Goal: Connect with others: Connect with others

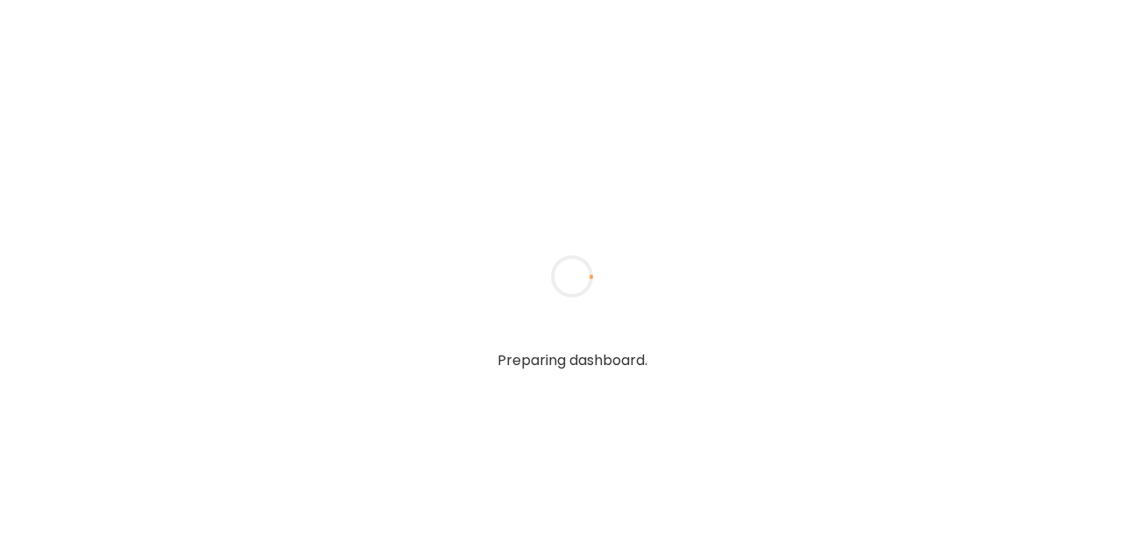
type input "**********"
type textarea "**********"
type input "**********"
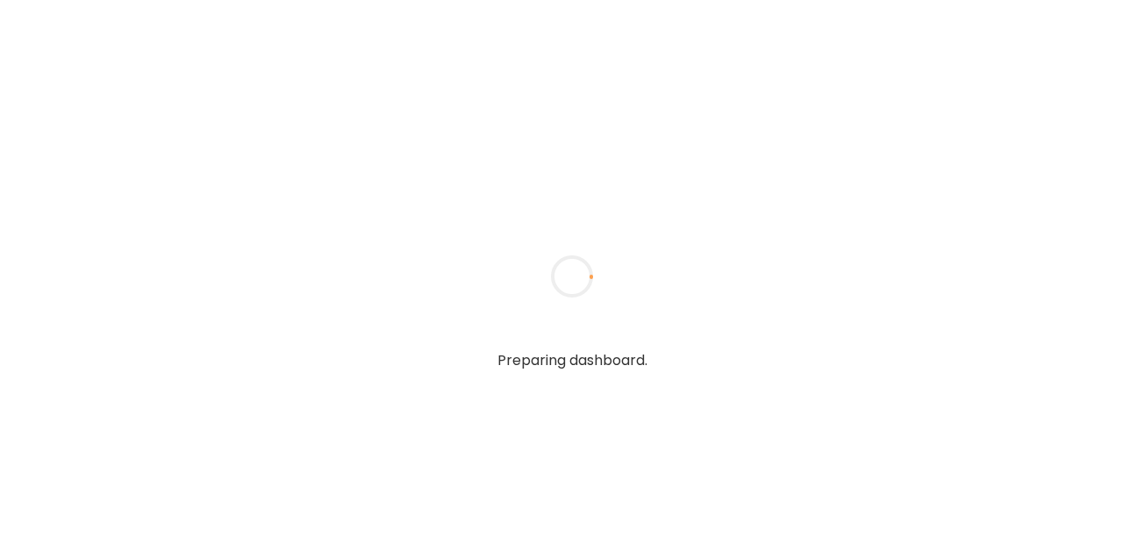
type textarea "**********"
type input "**********"
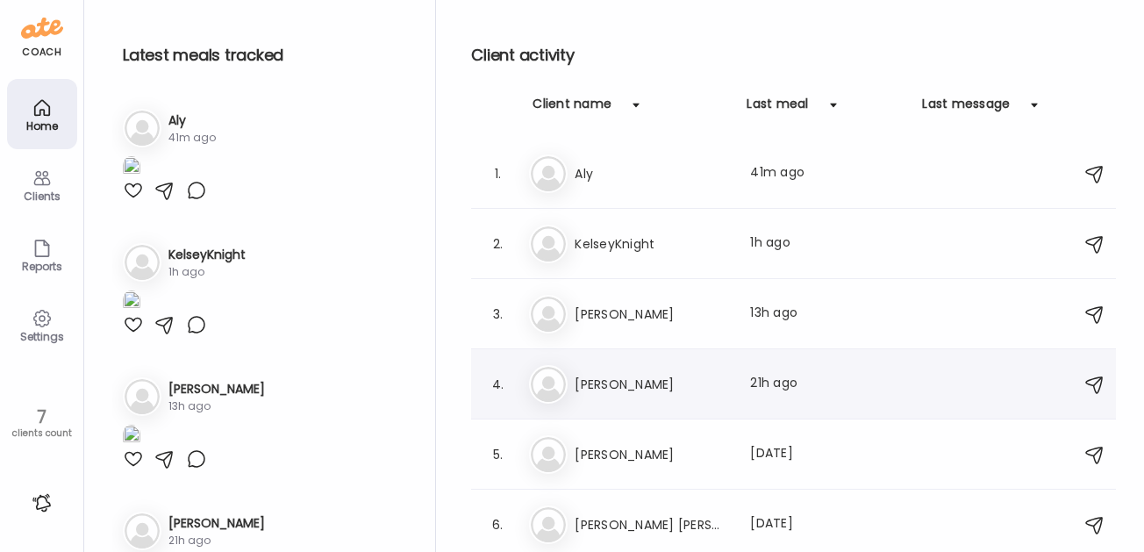
click at [595, 379] on h3 "[PERSON_NAME]" at bounding box center [651, 384] width 154 height 21
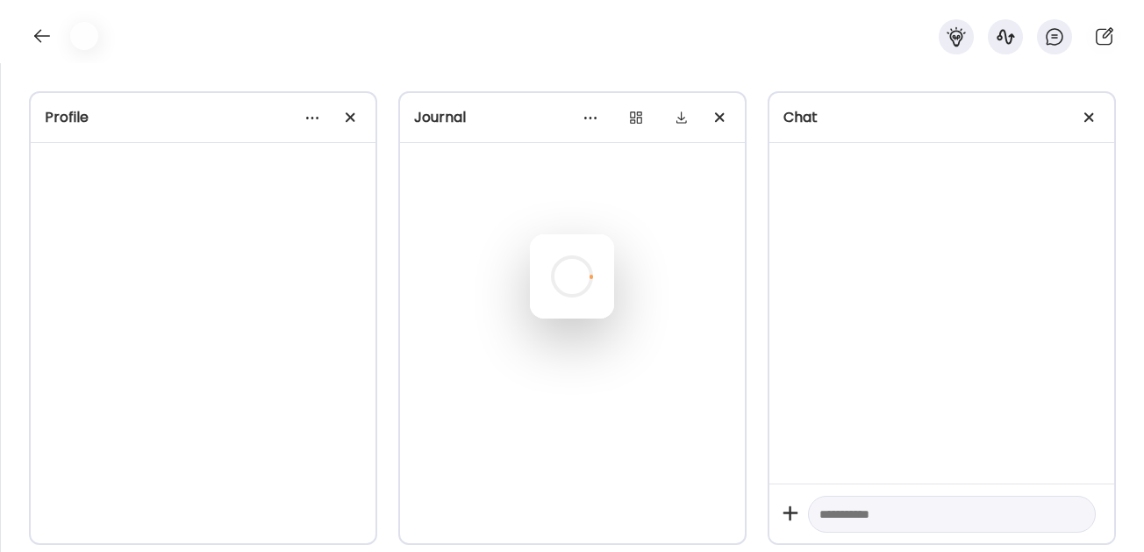
scroll to position [2531, 0]
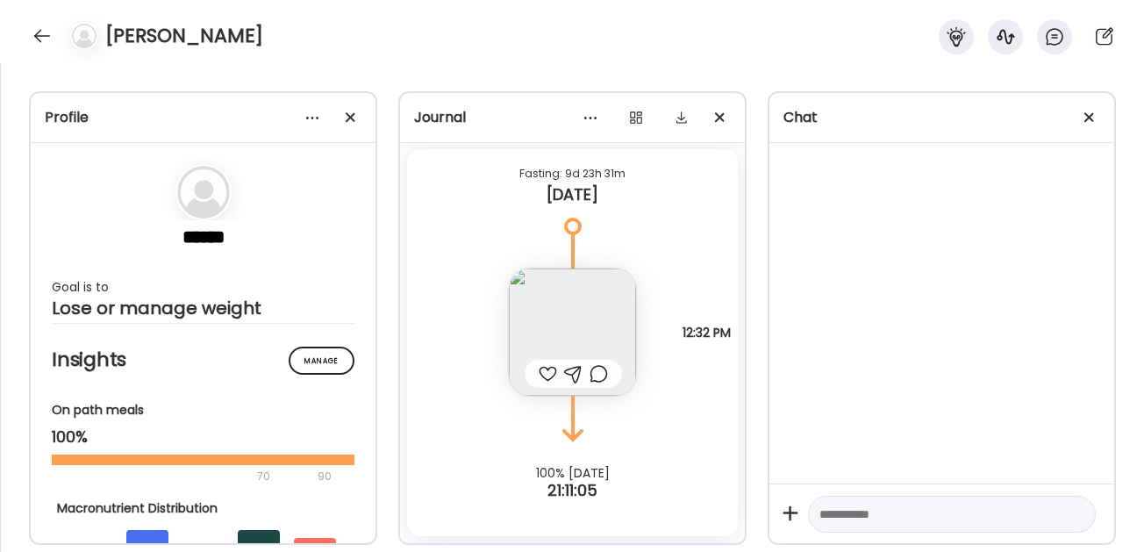
click at [557, 311] on img at bounding box center [572, 331] width 127 height 127
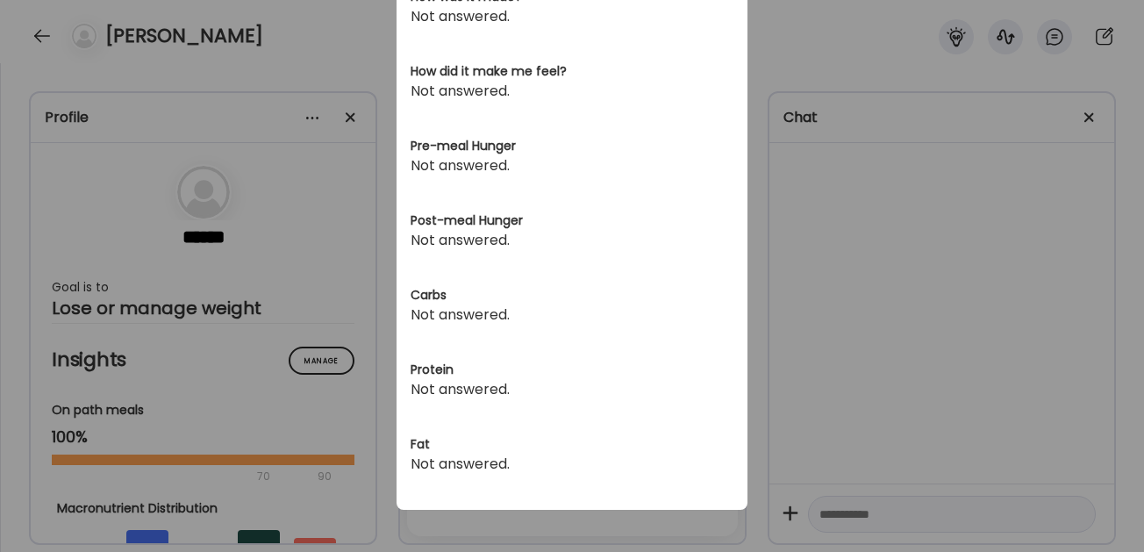
scroll to position [0, 0]
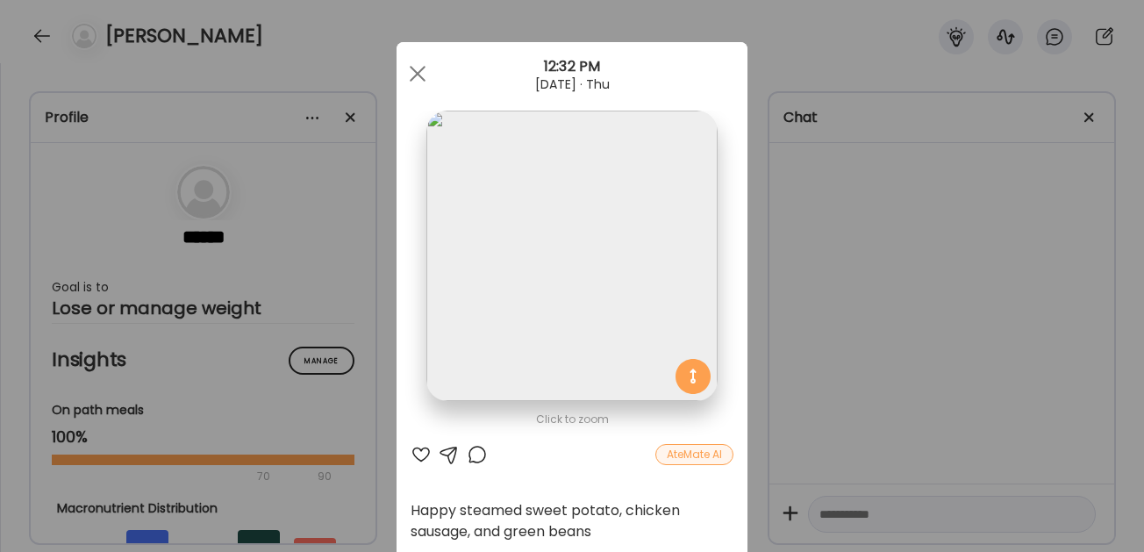
click at [574, 217] on img at bounding box center [571, 256] width 290 height 290
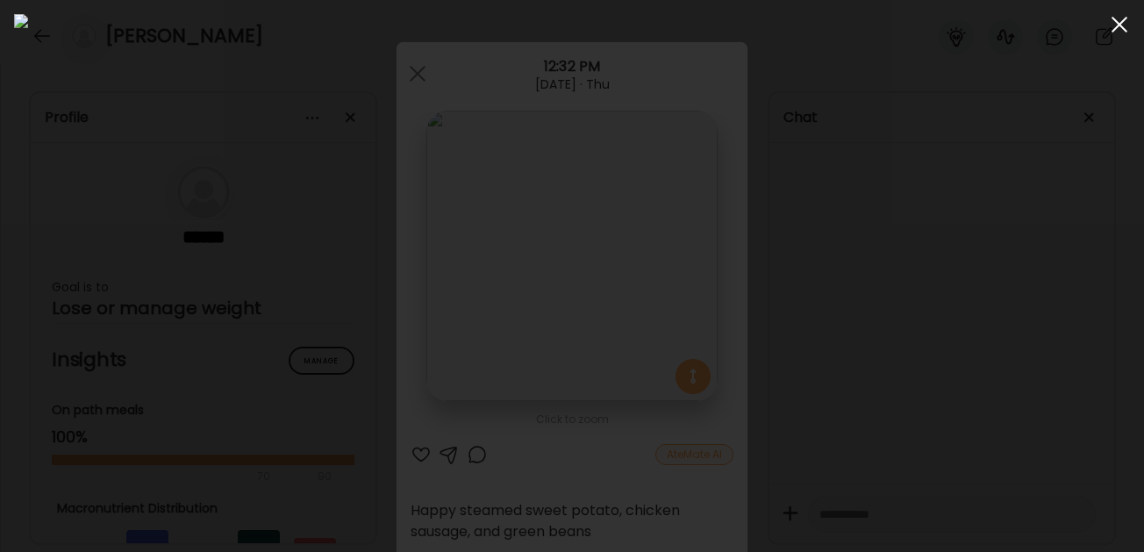
click at [1118, 20] on div at bounding box center [1119, 24] width 35 height 35
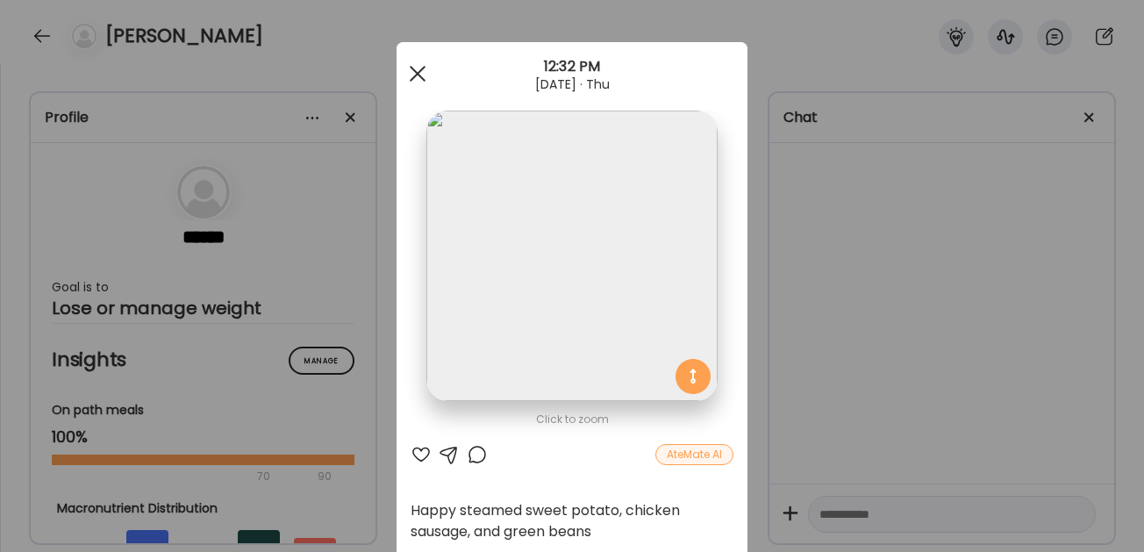
click at [408, 75] on div at bounding box center [417, 73] width 35 height 35
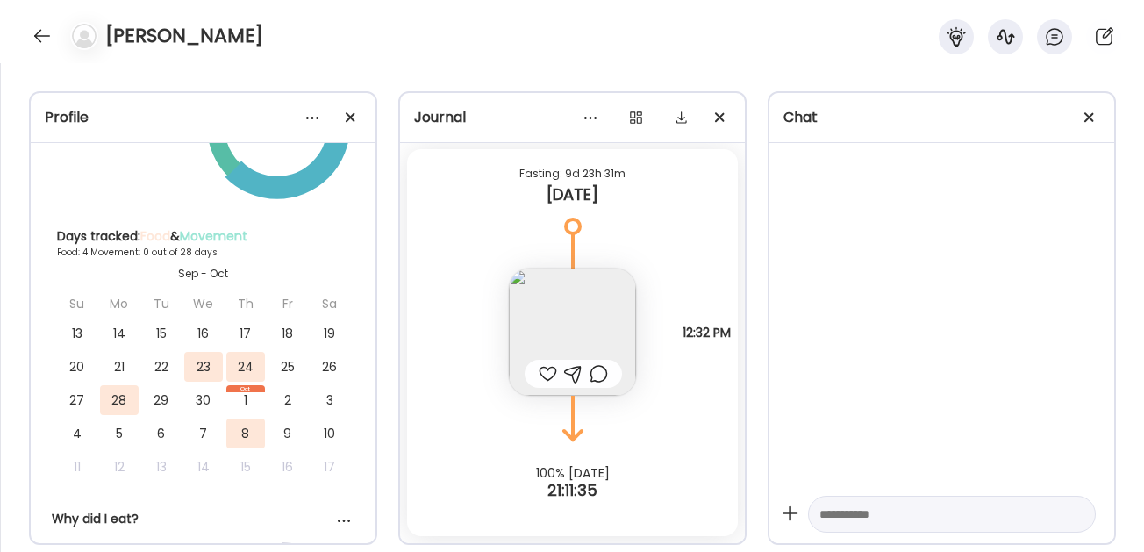
scroll to position [798, 0]
click at [243, 439] on div "8" at bounding box center [245, 432] width 39 height 30
click at [236, 363] on div "24" at bounding box center [245, 366] width 39 height 30
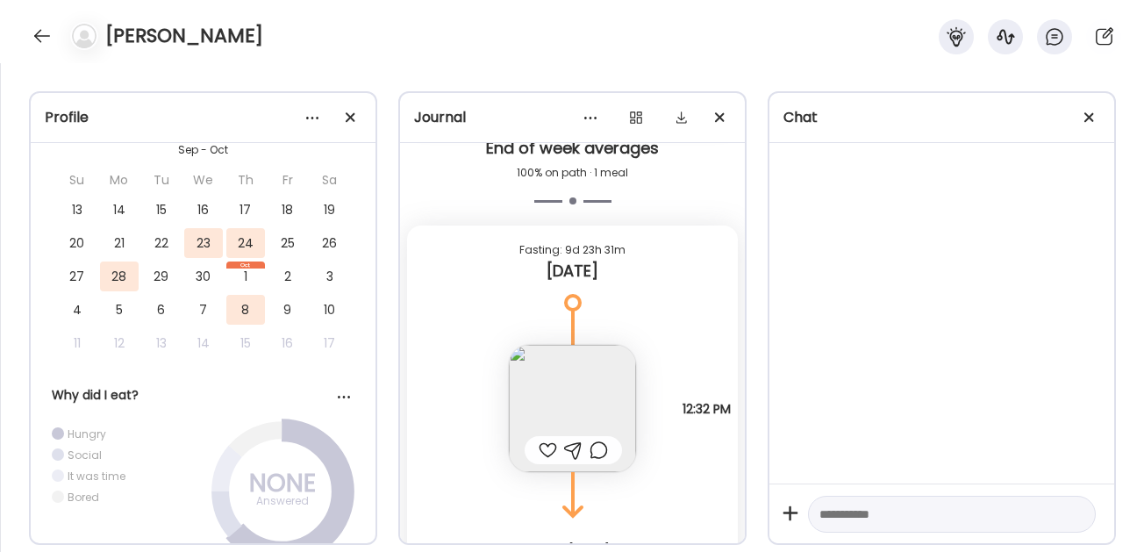
scroll to position [923, 0]
click at [119, 286] on div "28" at bounding box center [119, 274] width 39 height 30
click at [196, 241] on div "23" at bounding box center [203, 240] width 39 height 30
click at [241, 310] on div "8" at bounding box center [245, 307] width 39 height 30
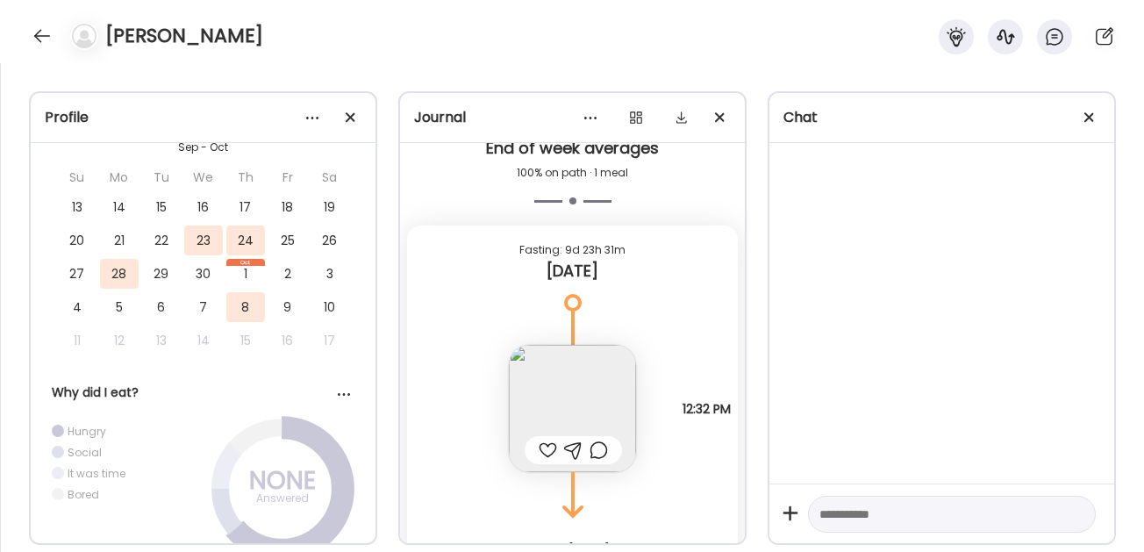
scroll to position [2531, 0]
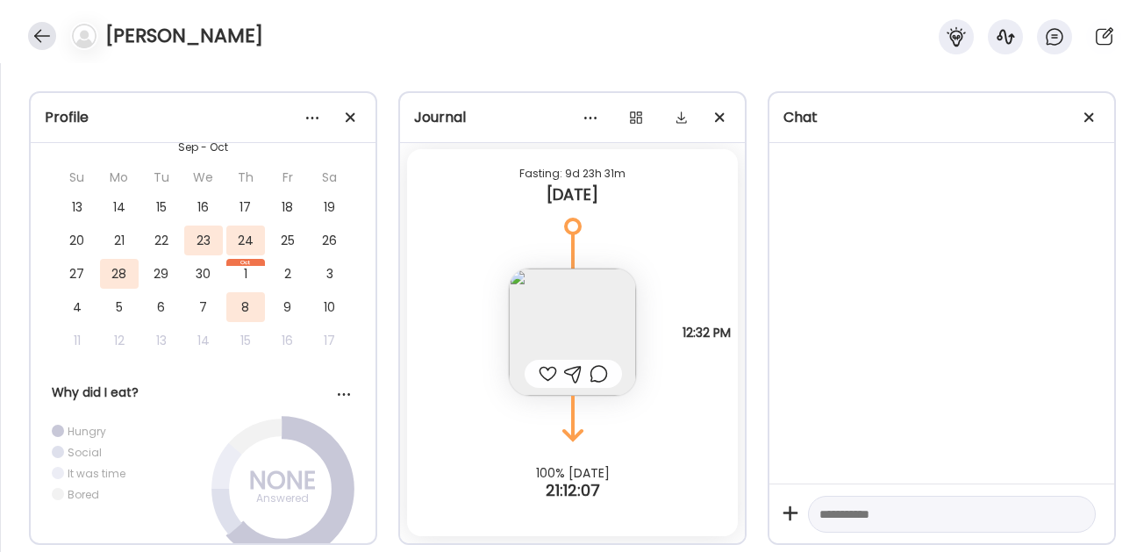
click at [45, 25] on div at bounding box center [42, 36] width 28 height 28
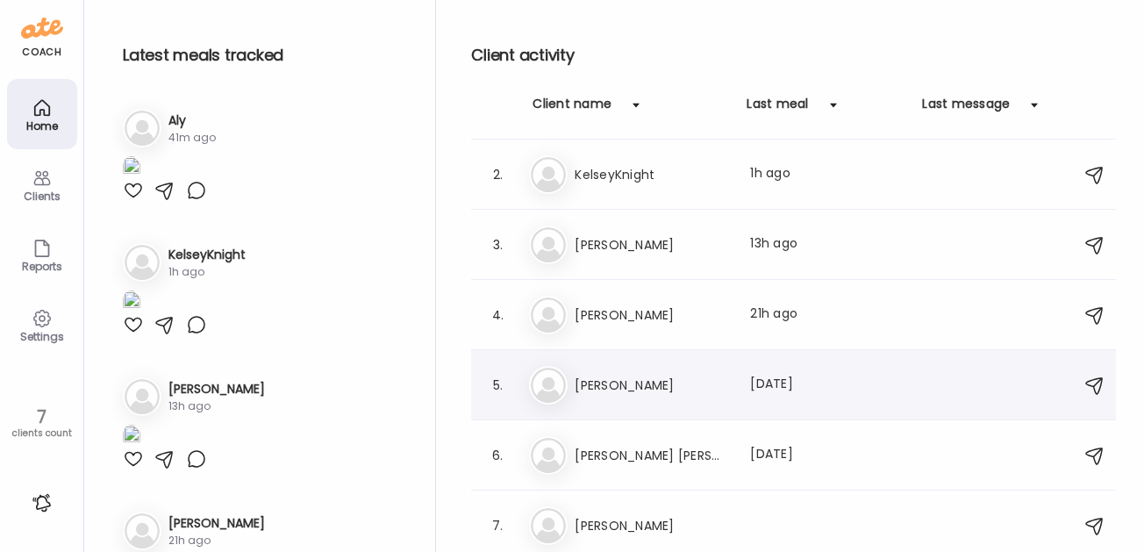
scroll to position [0, 0]
click at [579, 175] on h3 "Aly" at bounding box center [651, 173] width 154 height 21
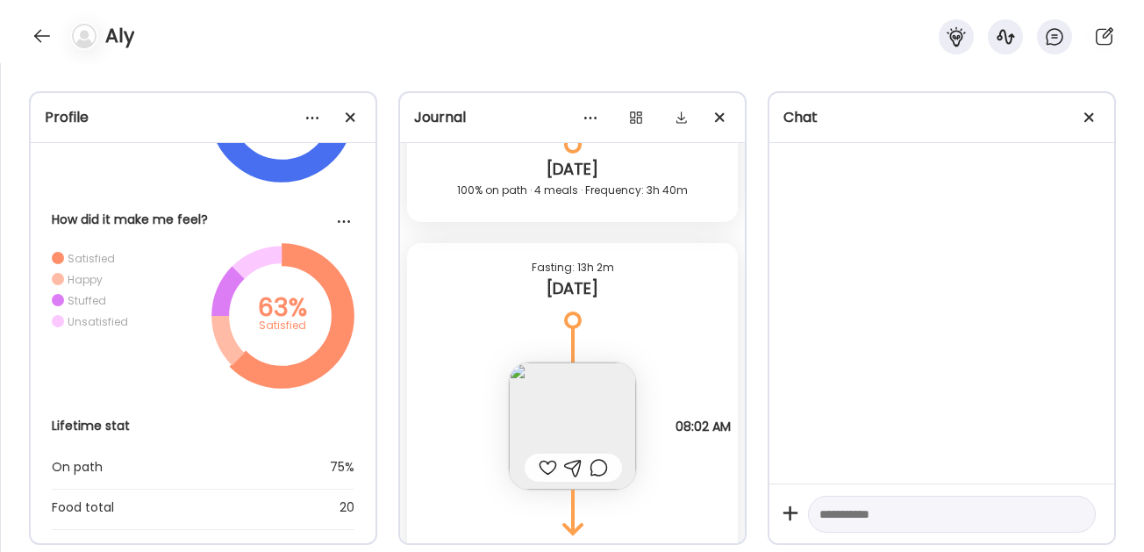
scroll to position [3920, 0]
click at [567, 410] on img at bounding box center [572, 428] width 127 height 127
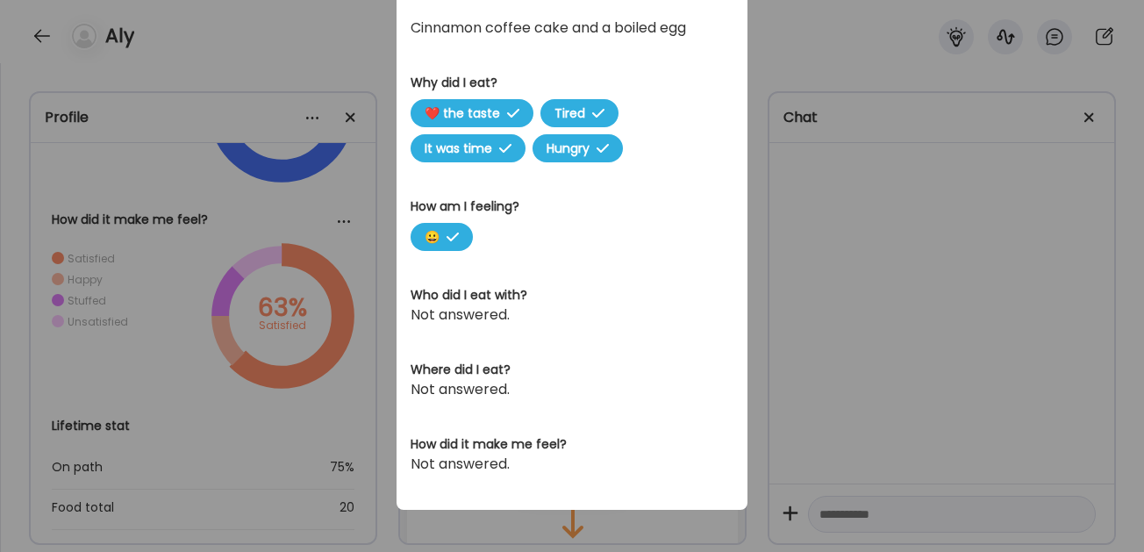
scroll to position [0, 0]
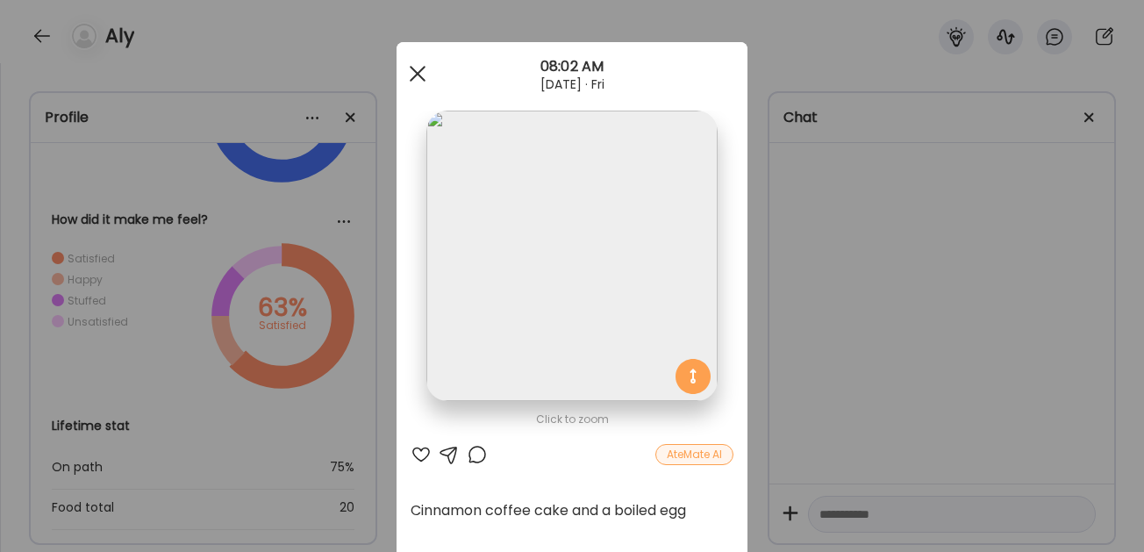
click at [409, 68] on div at bounding box center [417, 73] width 35 height 35
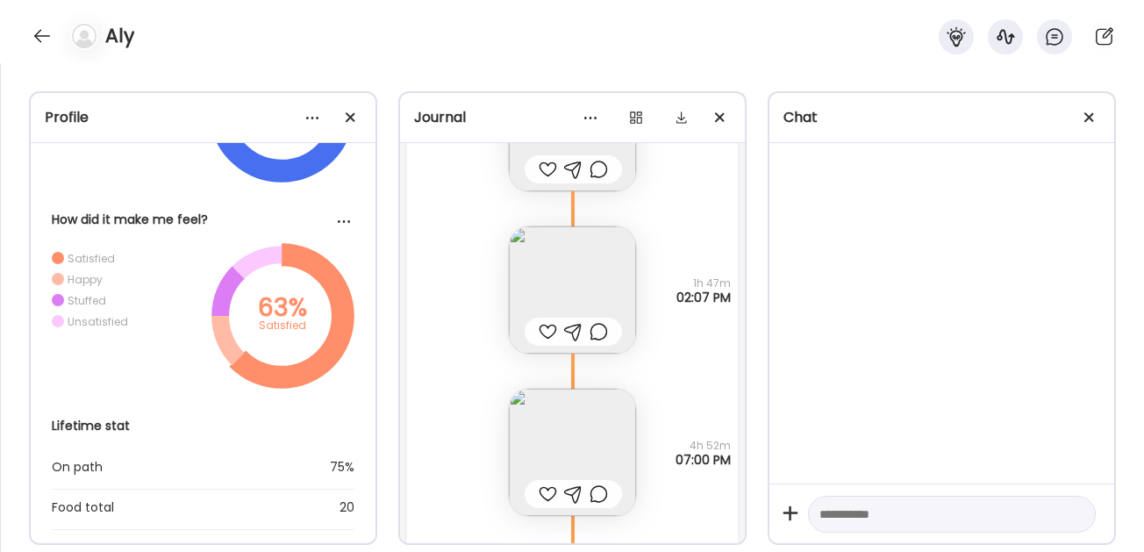
scroll to position [3511, 0]
click at [572, 289] on img at bounding box center [572, 288] width 127 height 127
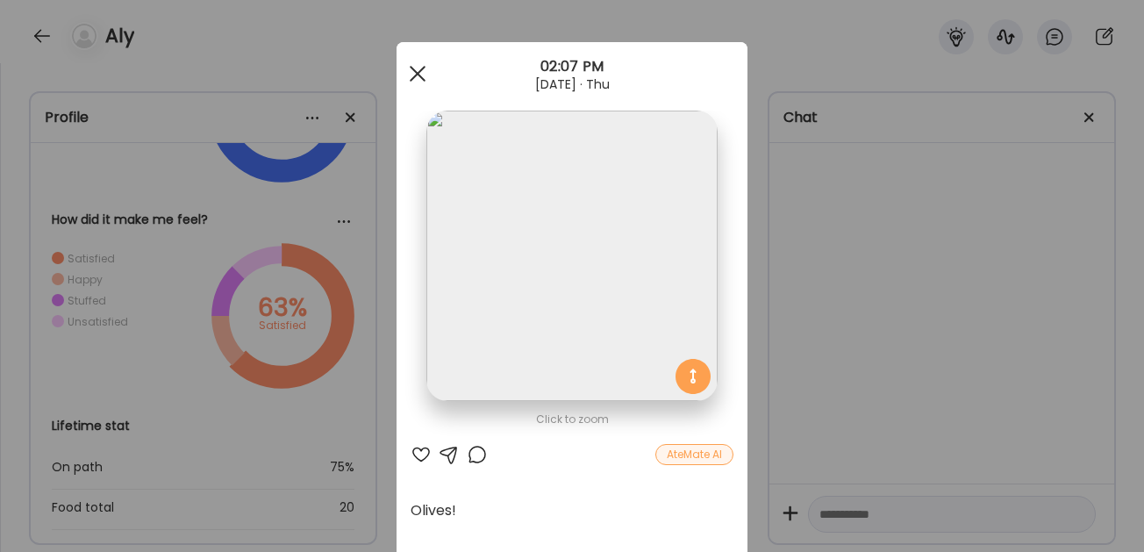
click at [423, 75] on div at bounding box center [417, 73] width 35 height 35
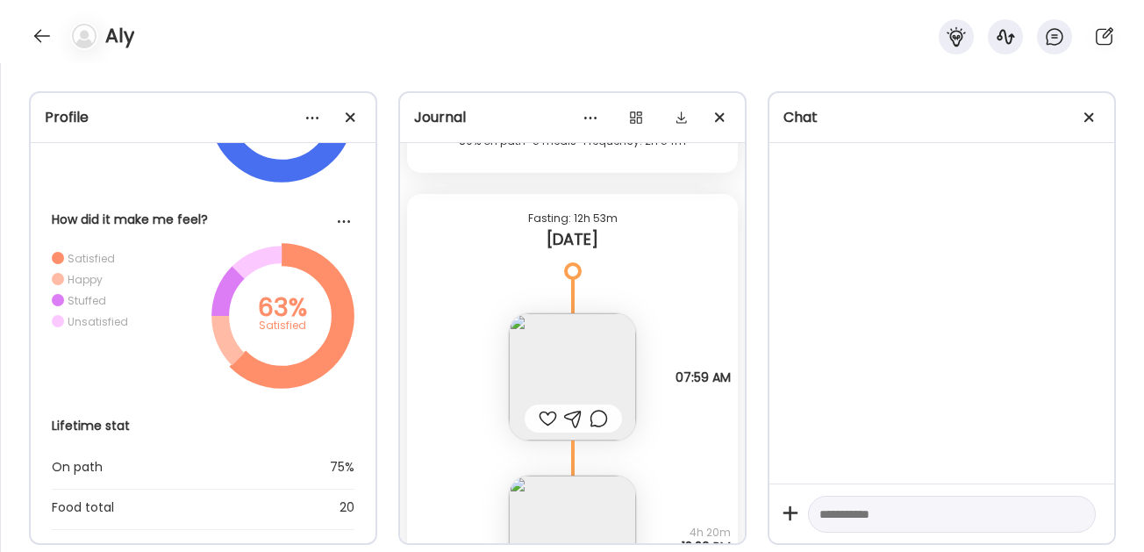
scroll to position [3094, 0]
click at [553, 361] on img at bounding box center [572, 380] width 127 height 127
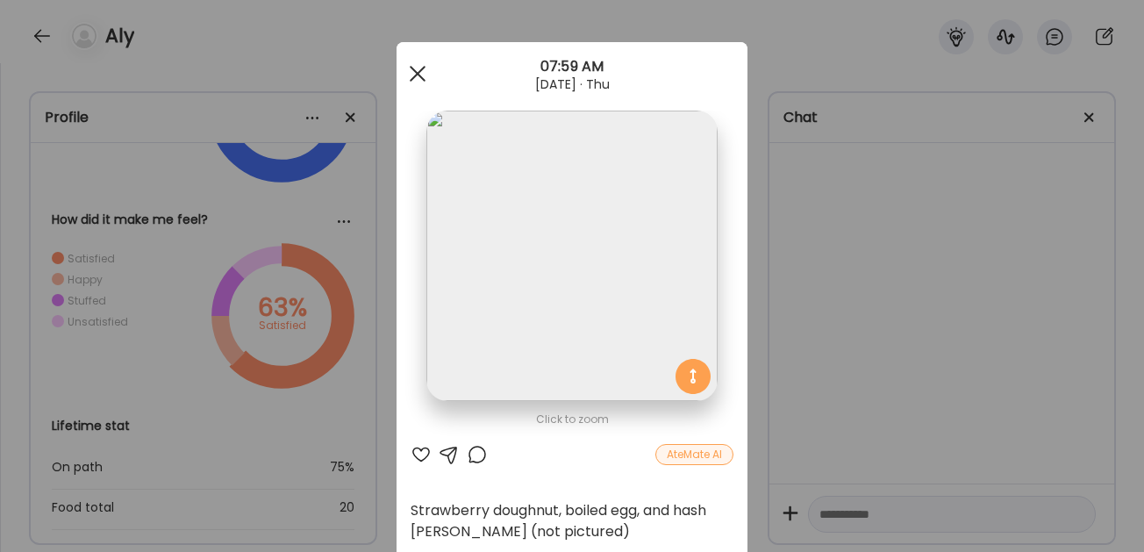
click at [416, 74] on span at bounding box center [418, 74] width 16 height 16
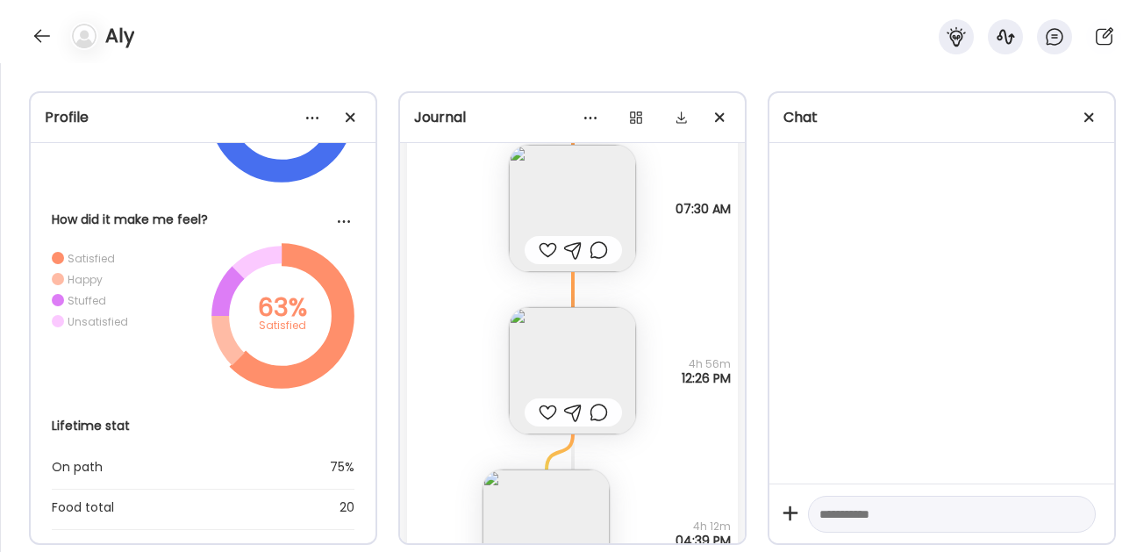
scroll to position [166, 0]
click at [555, 332] on img at bounding box center [572, 364] width 127 height 127
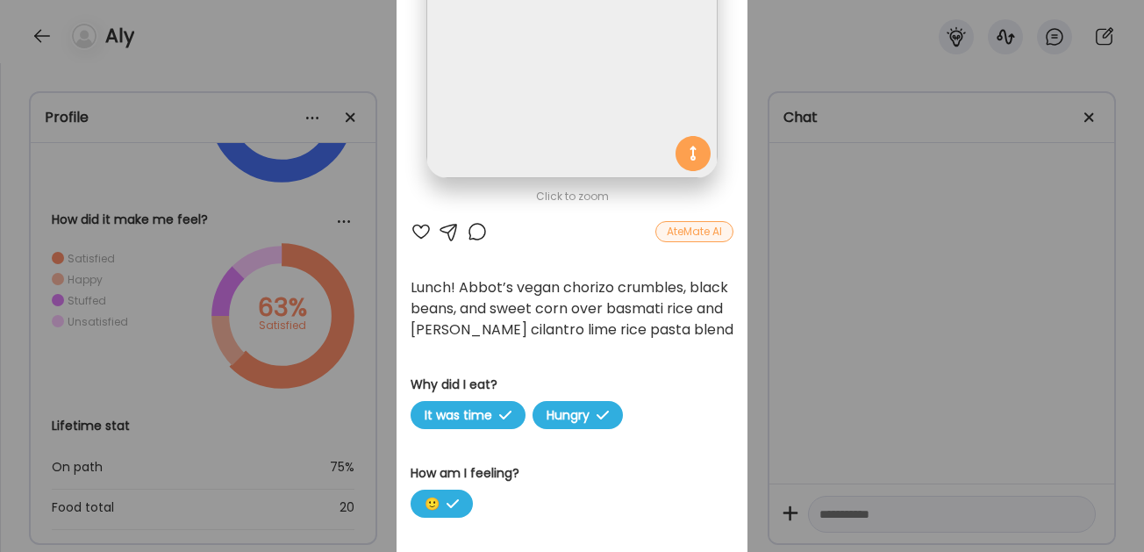
scroll to position [0, 0]
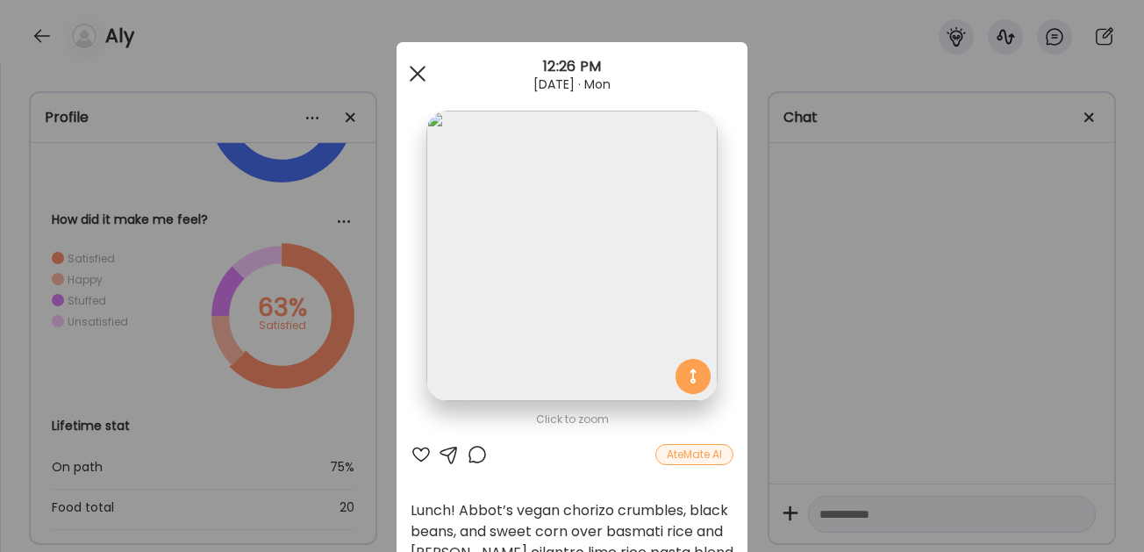
click at [417, 67] on div at bounding box center [417, 73] width 35 height 35
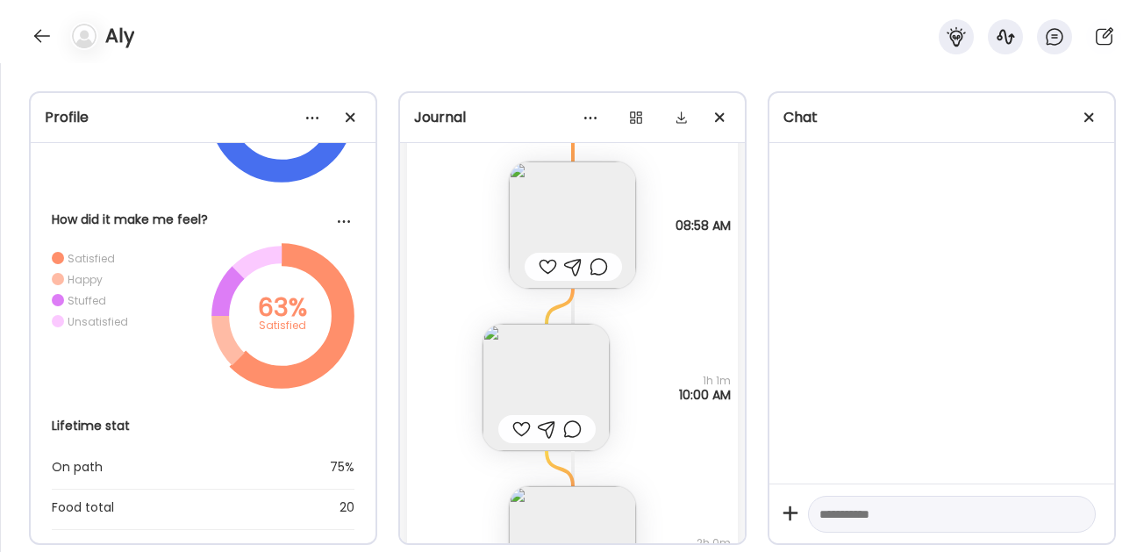
scroll to position [1021, 0]
click at [560, 208] on img at bounding box center [572, 220] width 127 height 127
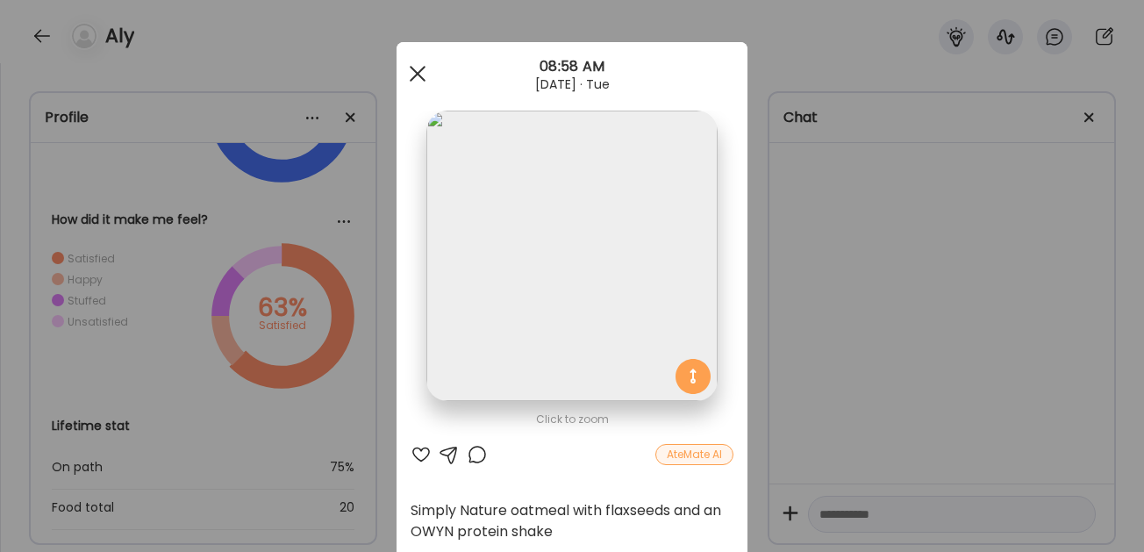
click at [417, 68] on div at bounding box center [417, 73] width 35 height 35
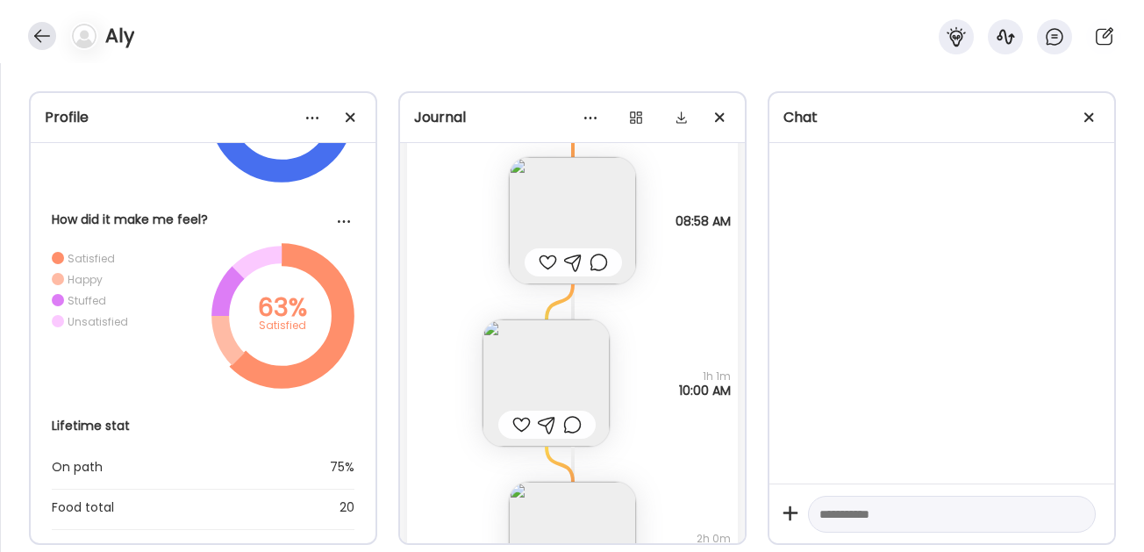
click at [41, 43] on div at bounding box center [42, 36] width 28 height 28
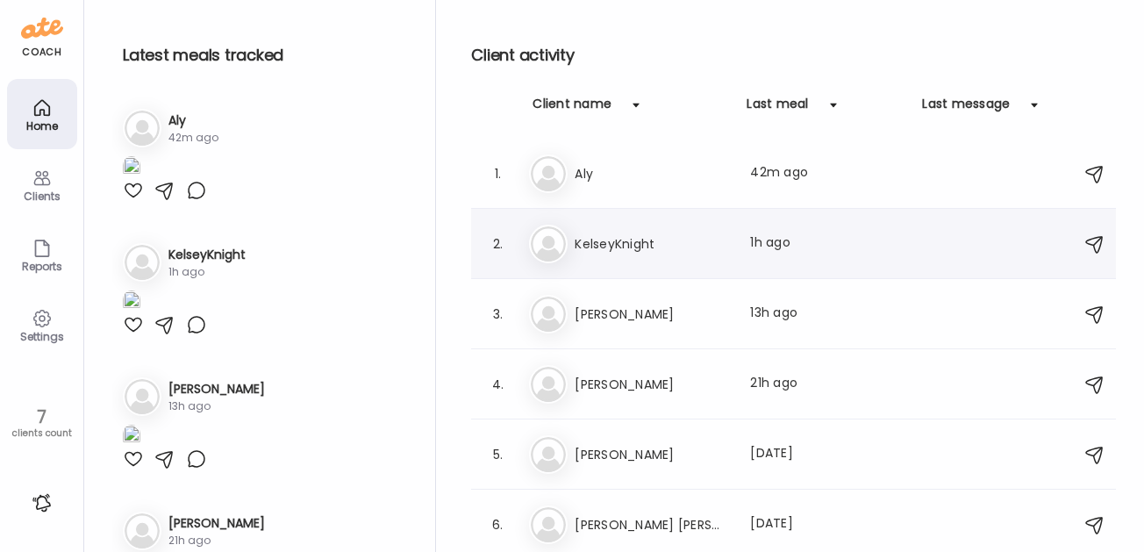
click at [617, 247] on h3 "KelseyKnight" at bounding box center [651, 243] width 154 height 21
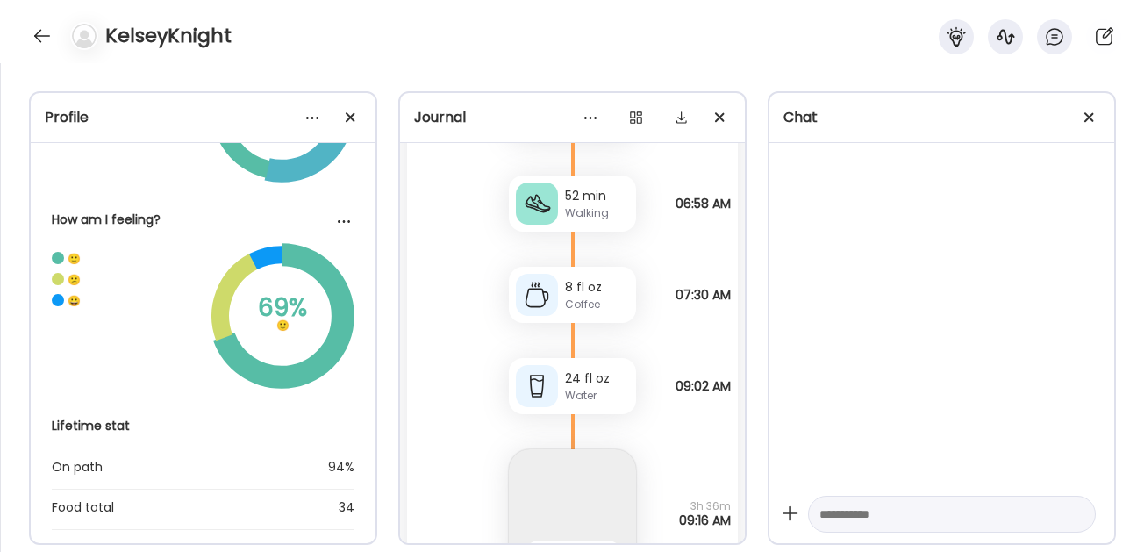
scroll to position [11547, 0]
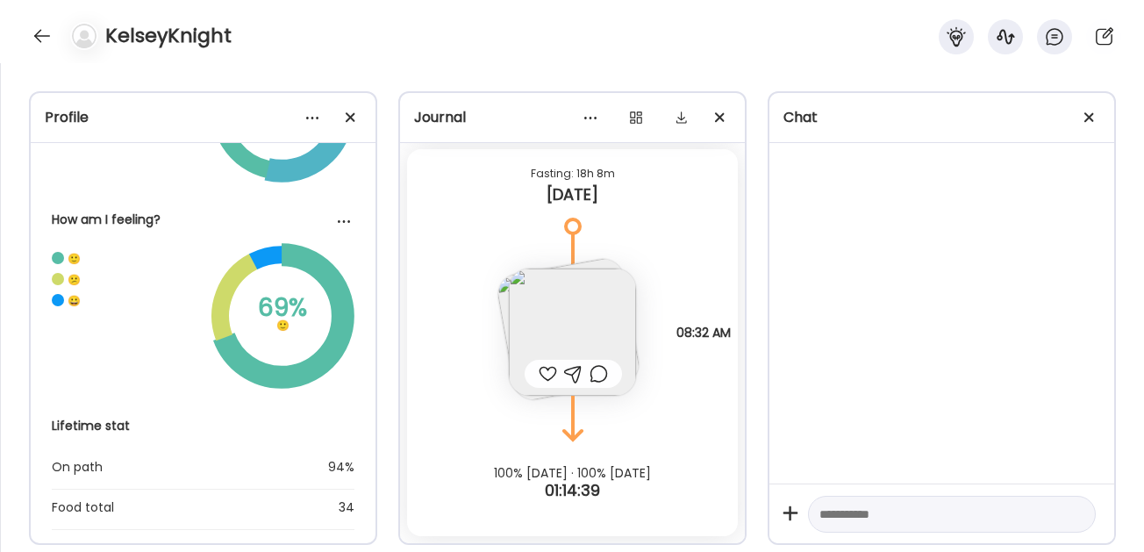
click at [583, 303] on img at bounding box center [572, 331] width 127 height 127
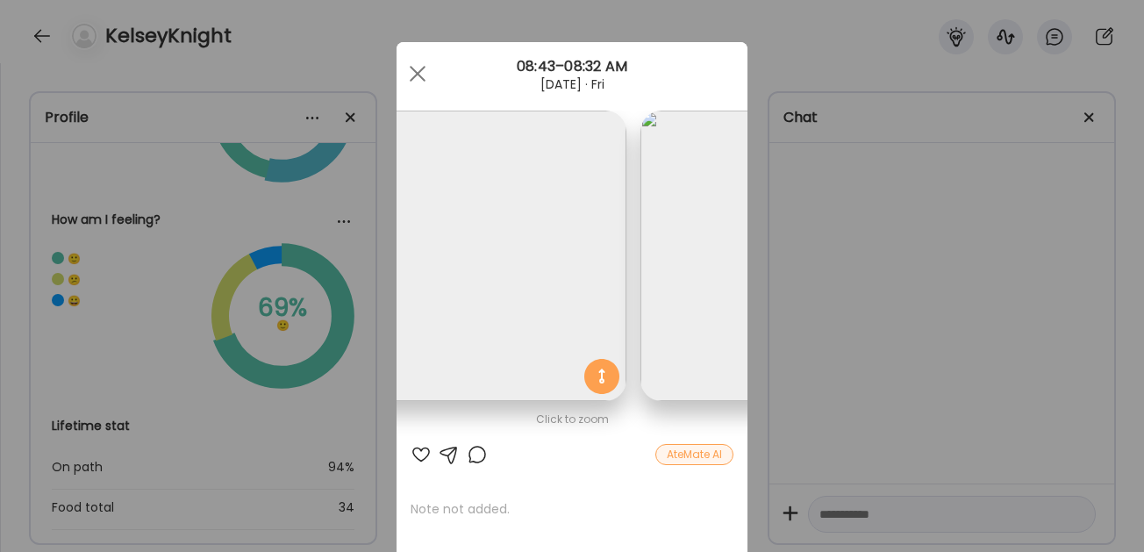
scroll to position [0, 0]
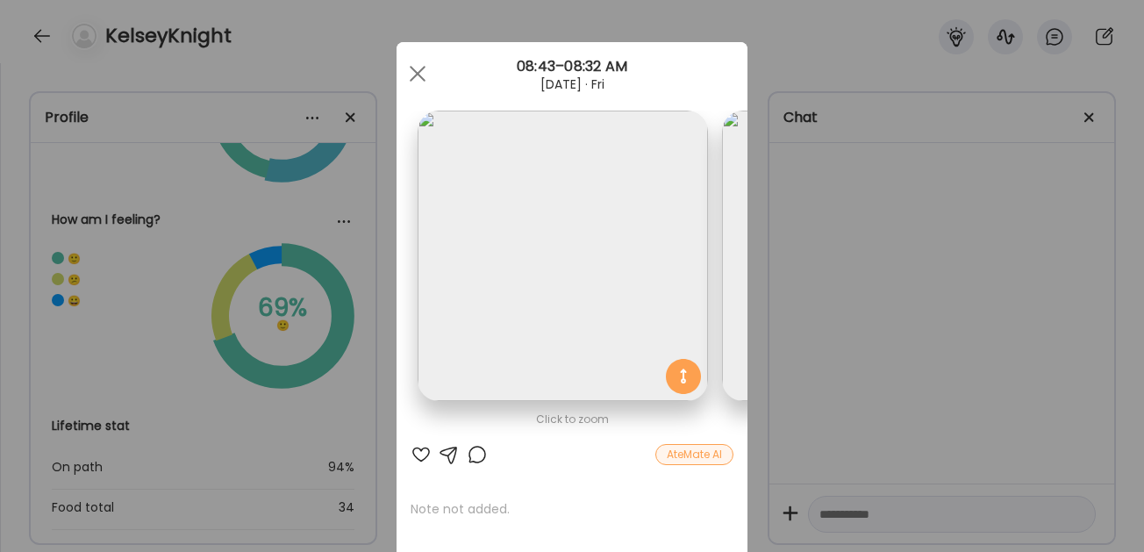
click at [583, 303] on img at bounding box center [562, 256] width 290 height 290
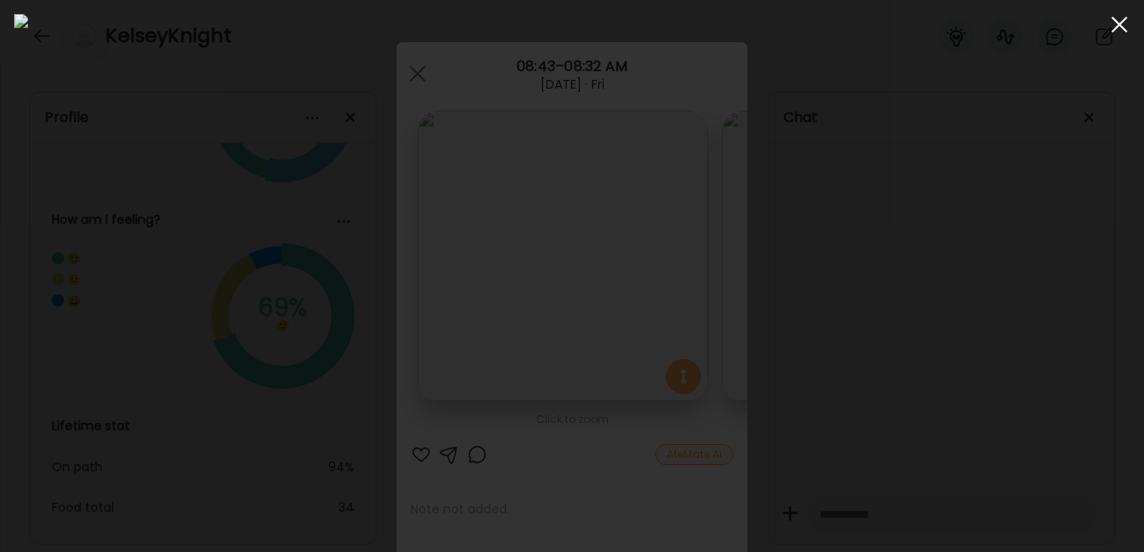
click at [1123, 30] on span at bounding box center [1119, 25] width 16 height 16
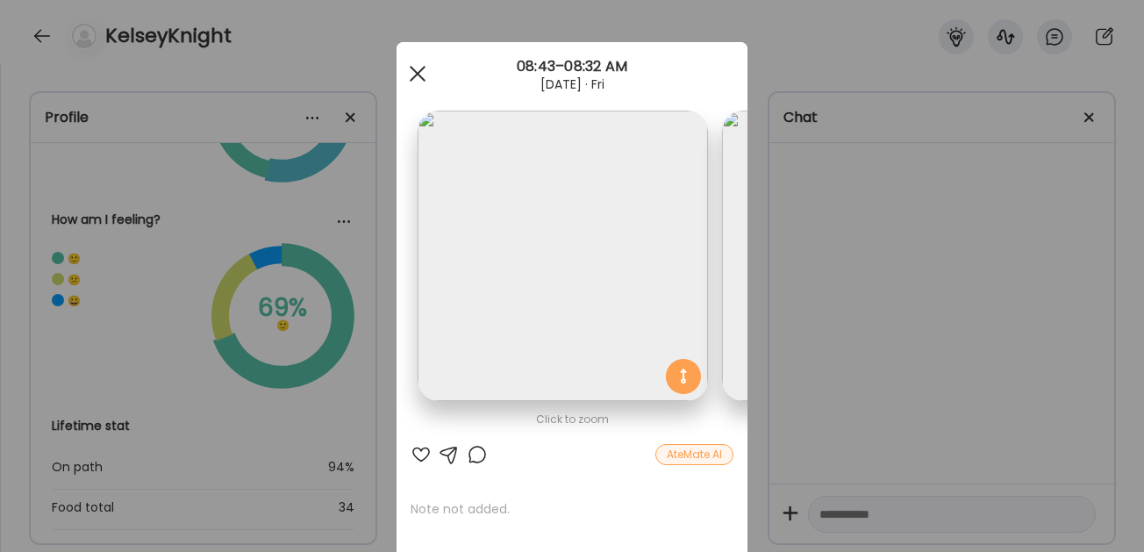
click at [415, 71] on span at bounding box center [418, 74] width 16 height 16
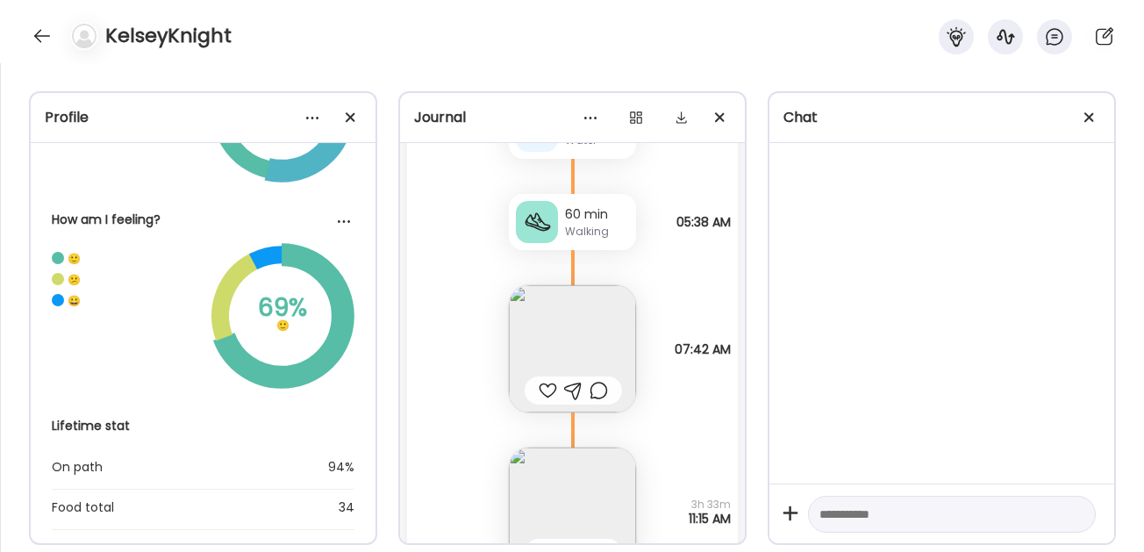
scroll to position [706, 0]
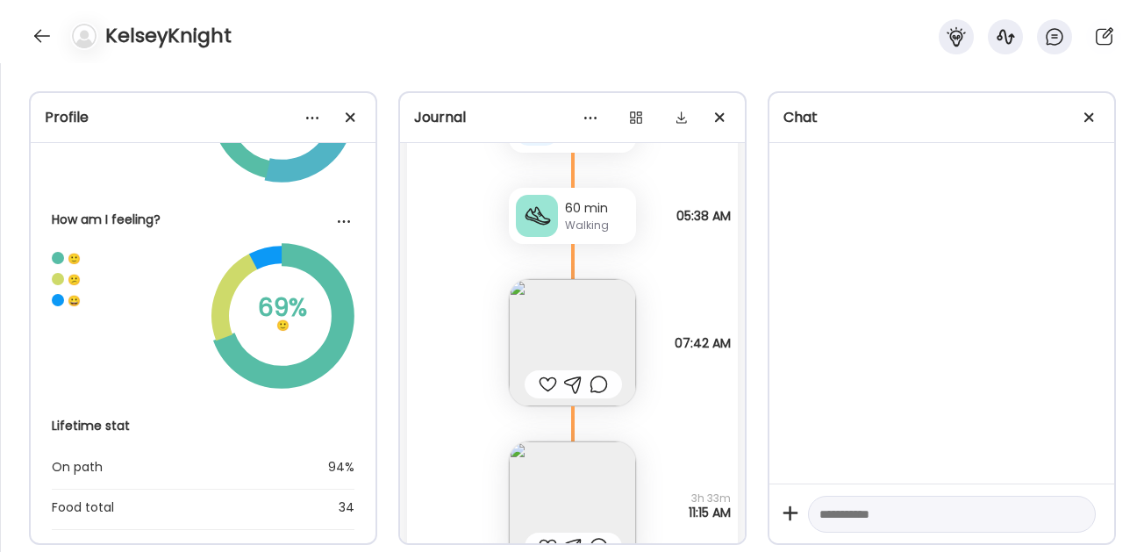
click at [574, 325] on img at bounding box center [572, 342] width 127 height 127
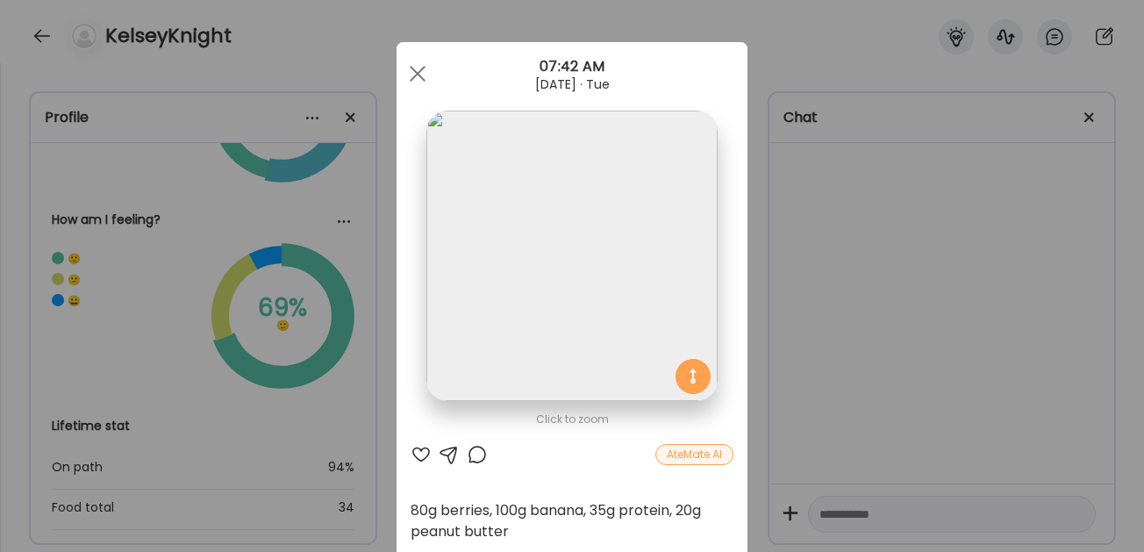
click at [572, 212] on img at bounding box center [571, 256] width 290 height 290
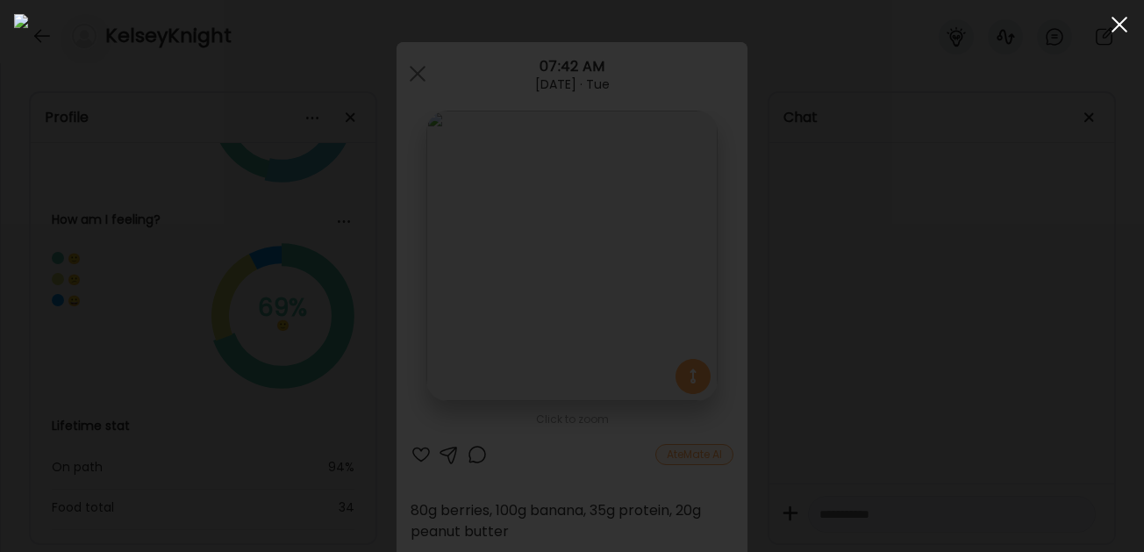
click at [1121, 25] on span at bounding box center [1119, 25] width 16 height 16
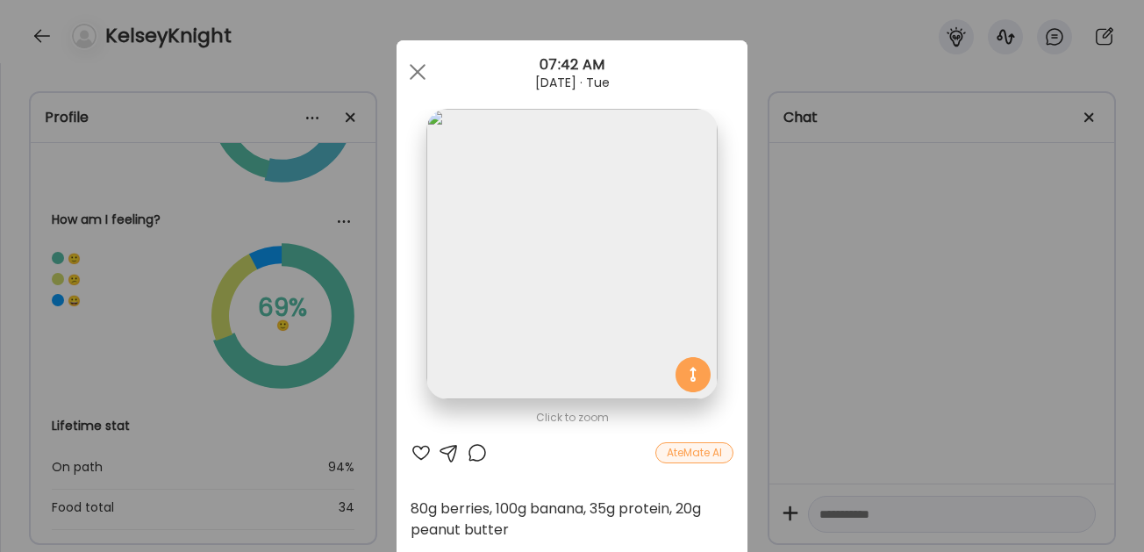
scroll to position [0, 0]
click at [416, 68] on div at bounding box center [417, 73] width 35 height 35
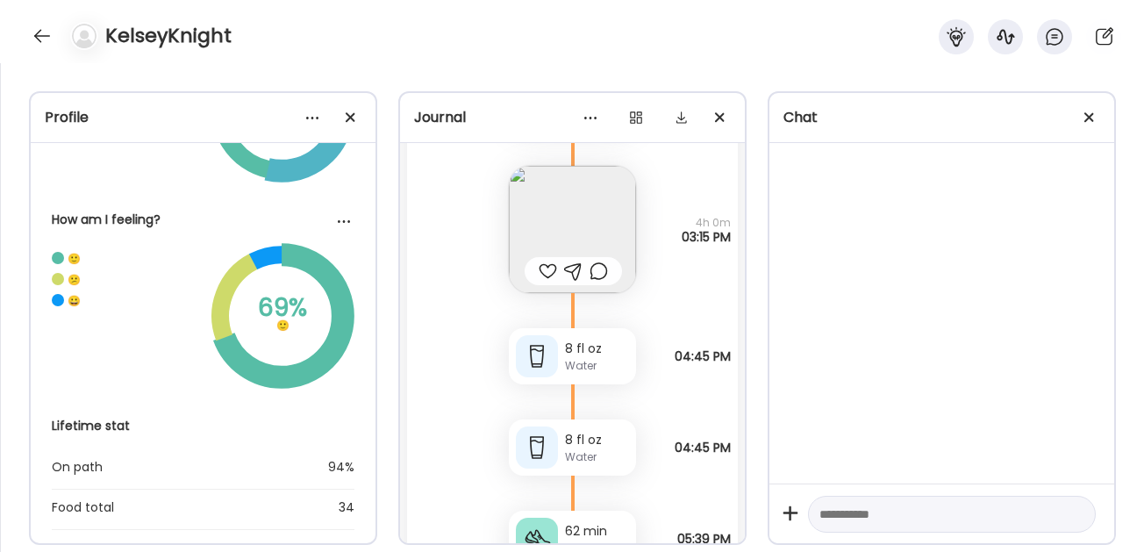
scroll to position [1146, 0]
click at [577, 215] on img at bounding box center [572, 226] width 127 height 127
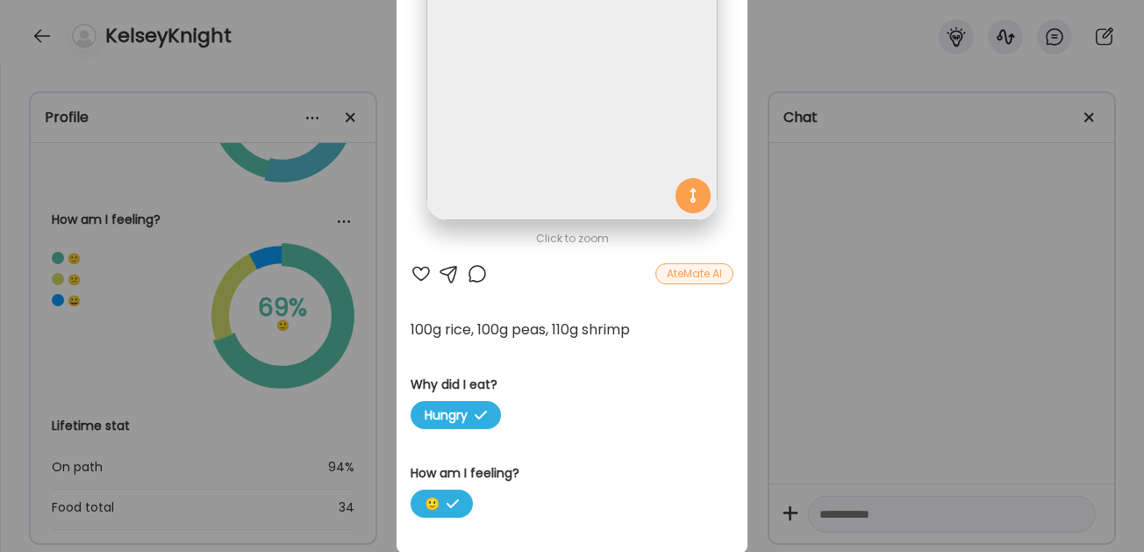
scroll to position [0, 0]
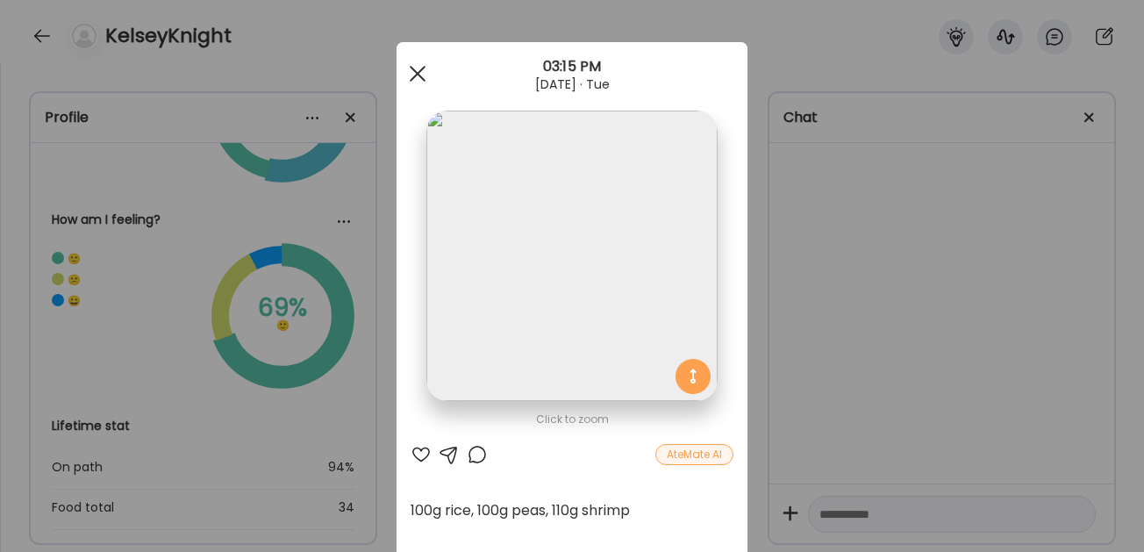
click at [420, 69] on span at bounding box center [418, 74] width 16 height 16
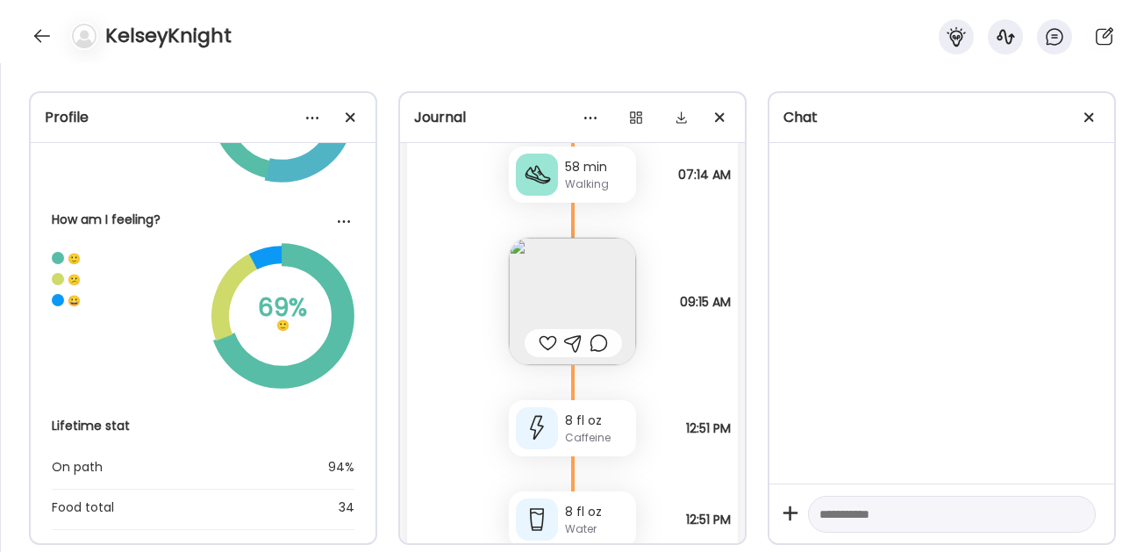
scroll to position [9409, 0]
click at [39, 39] on div at bounding box center [42, 36] width 28 height 28
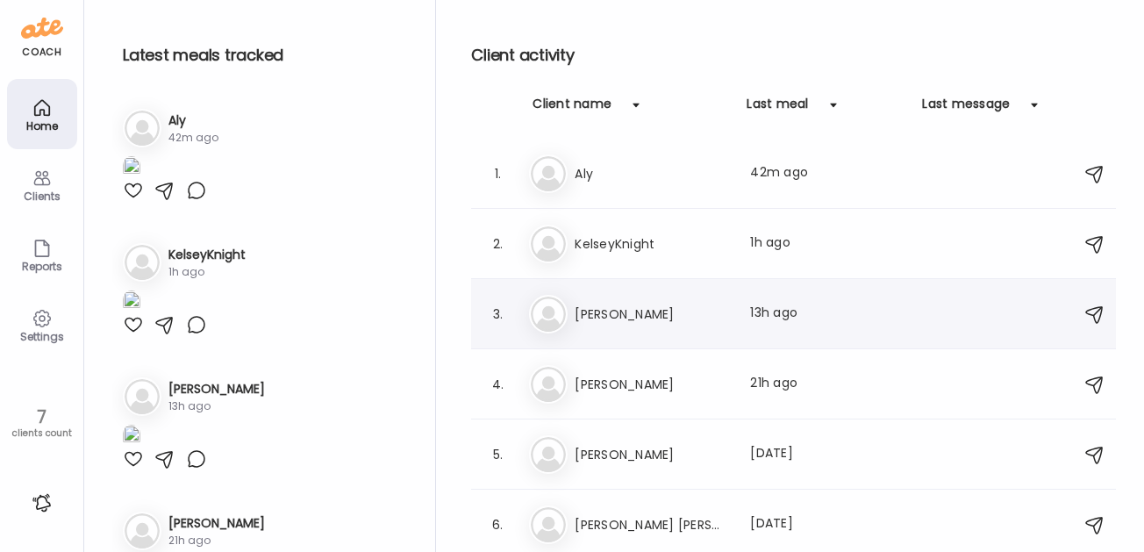
click at [603, 309] on h3 "[PERSON_NAME]" at bounding box center [651, 313] width 154 height 21
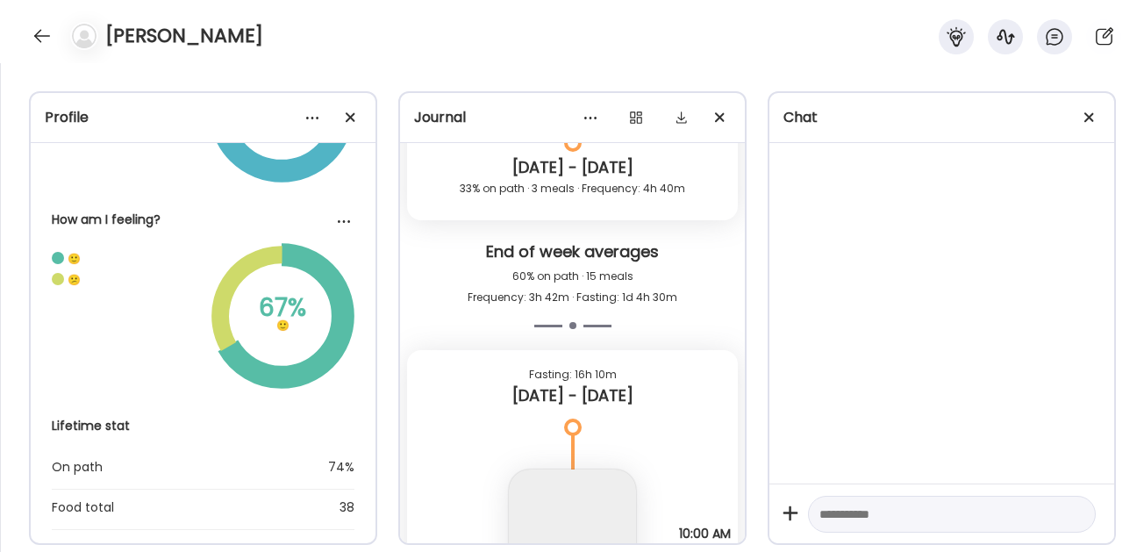
scroll to position [10568, 0]
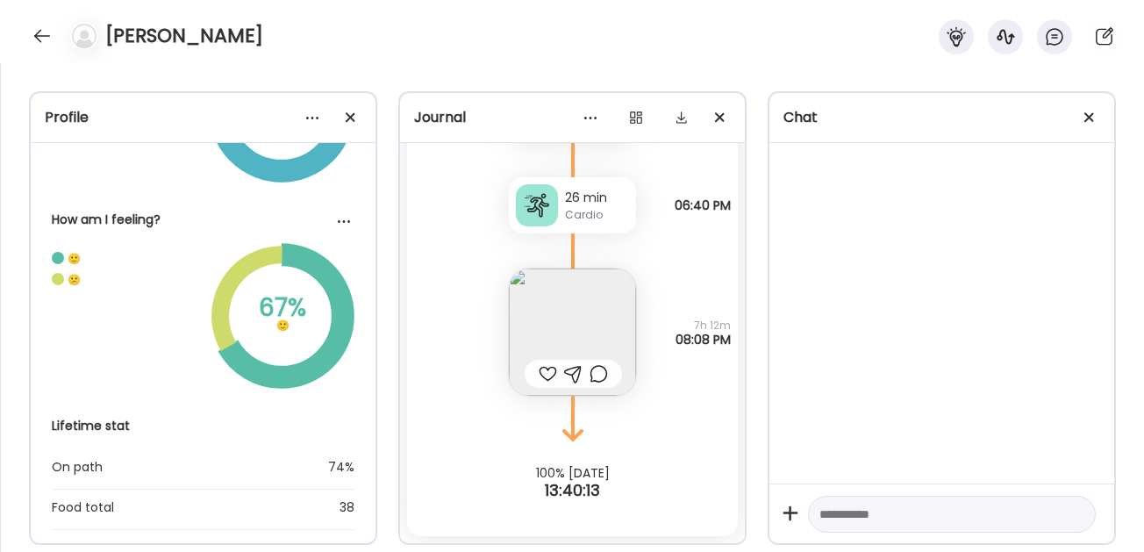
click at [564, 309] on img at bounding box center [572, 331] width 127 height 127
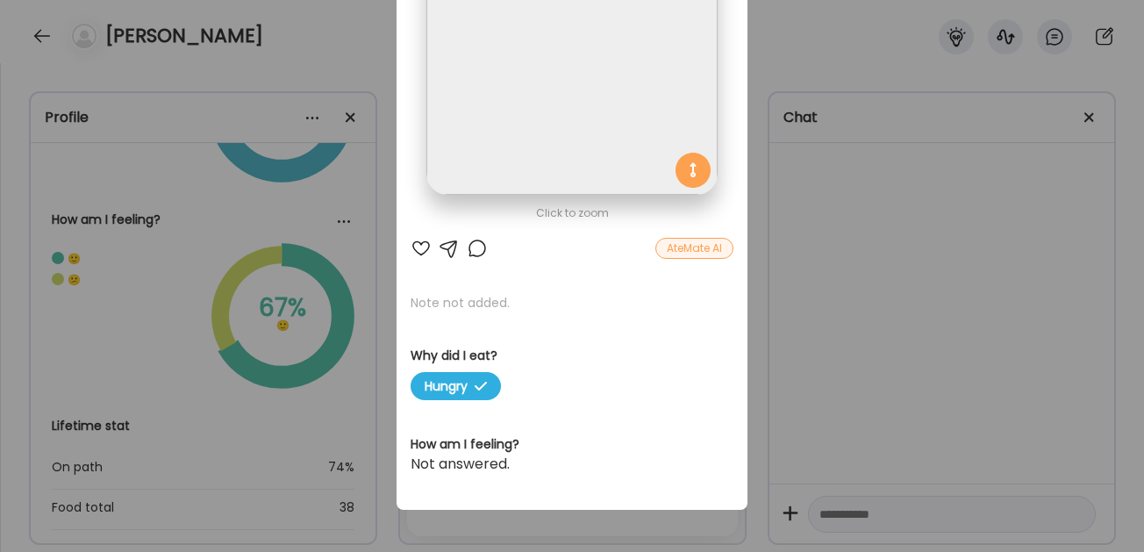
scroll to position [0, 0]
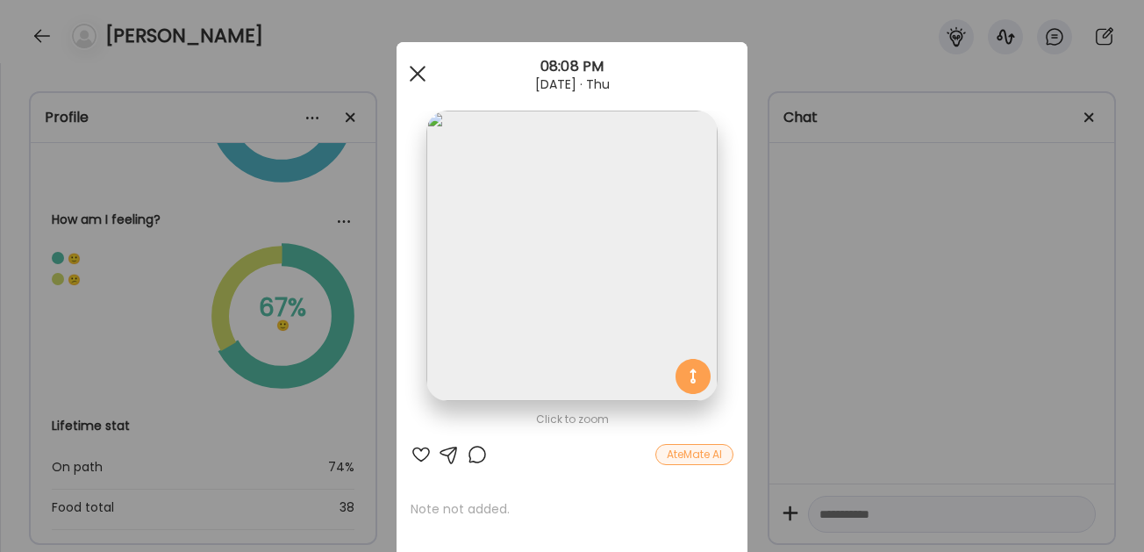
click at [410, 70] on div at bounding box center [417, 73] width 35 height 35
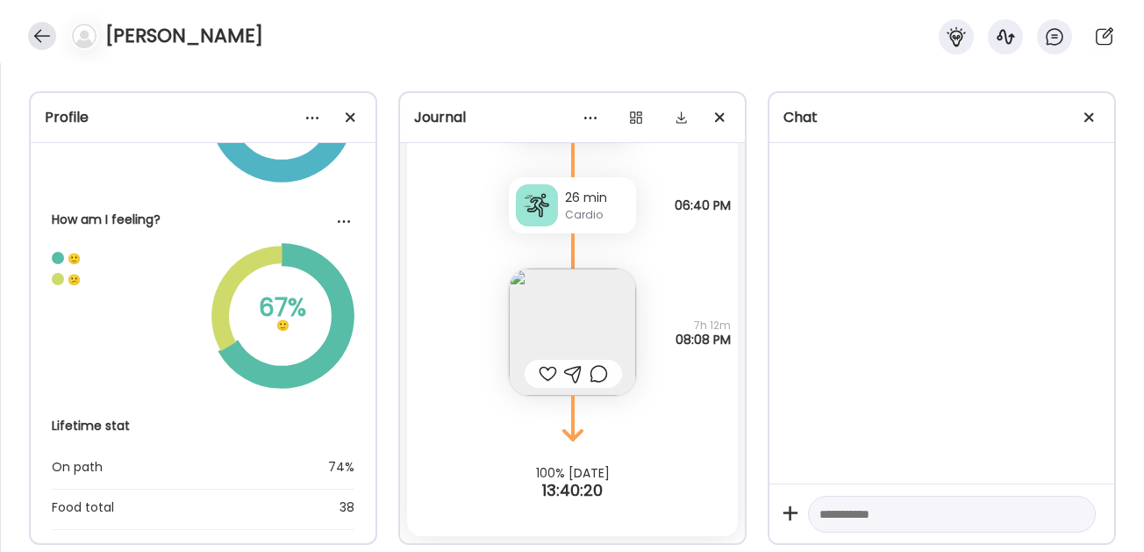
click at [34, 38] on div at bounding box center [42, 36] width 28 height 28
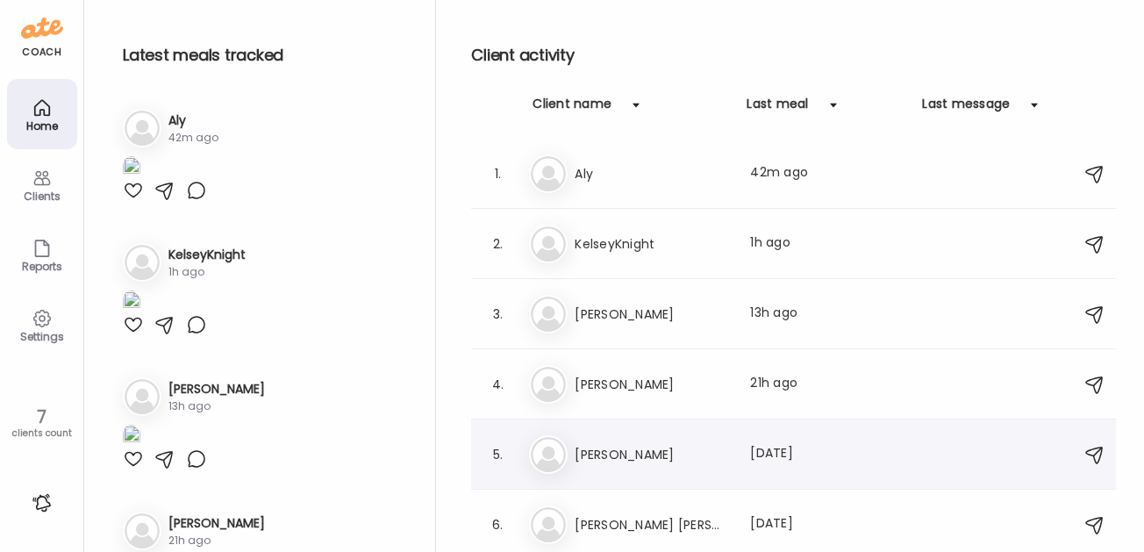
click at [587, 449] on h3 "[PERSON_NAME]" at bounding box center [651, 454] width 154 height 21
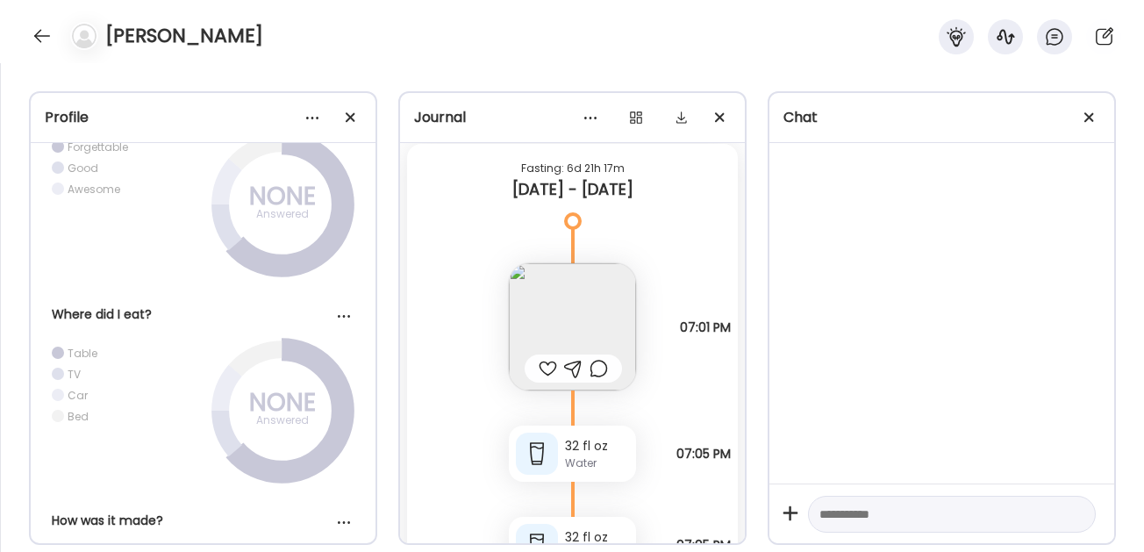
scroll to position [3008, 0]
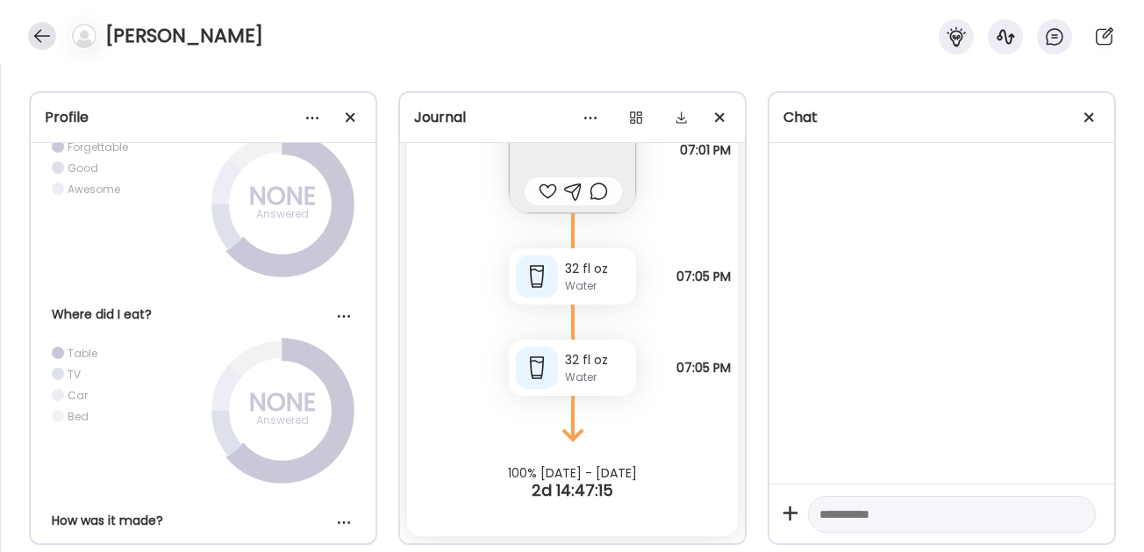
click at [47, 32] on div at bounding box center [42, 36] width 28 height 28
